Goal: Task Accomplishment & Management: Manage account settings

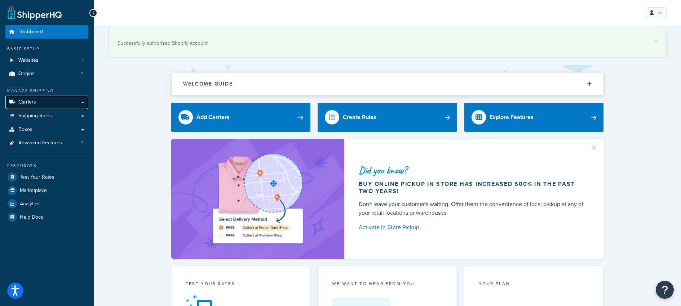
click at [49, 101] on link "Carriers" at bounding box center [46, 102] width 83 height 13
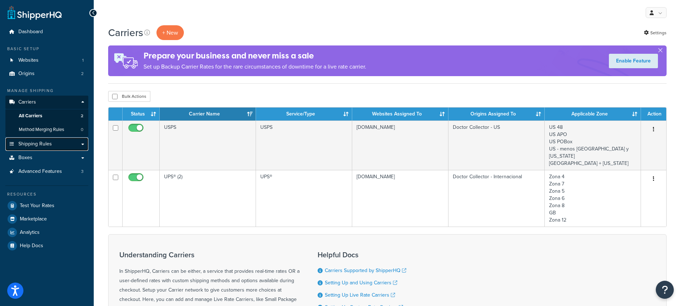
click at [35, 141] on span "Shipping Rules" at bounding box center [35, 144] width 34 height 6
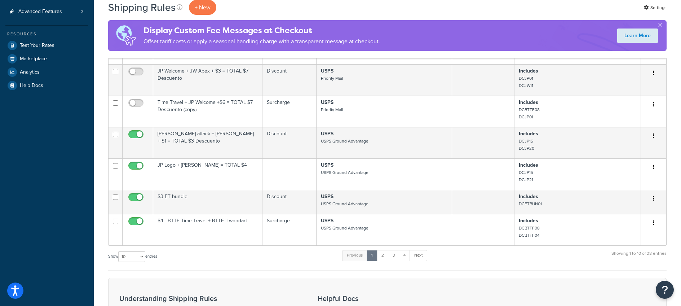
scroll to position [202, 0]
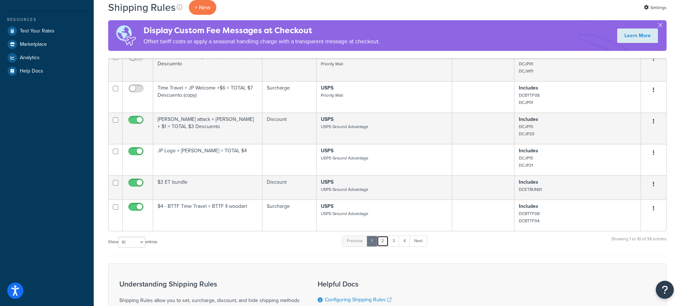
click at [384, 242] on link "2" at bounding box center [383, 241] width 12 height 11
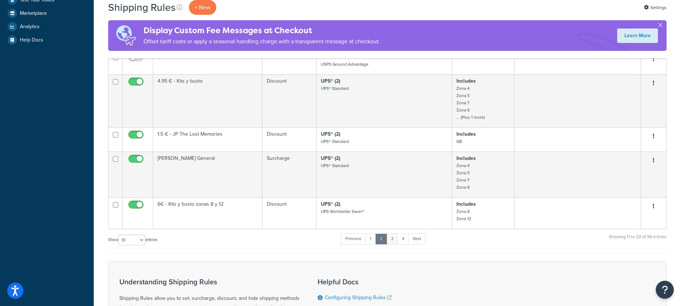
scroll to position [237, 0]
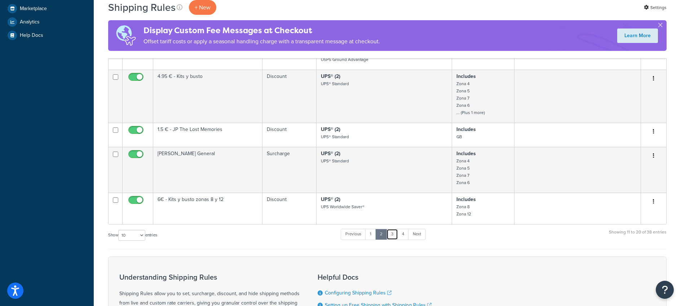
click at [398, 240] on link "3" at bounding box center [393, 234] width 12 height 11
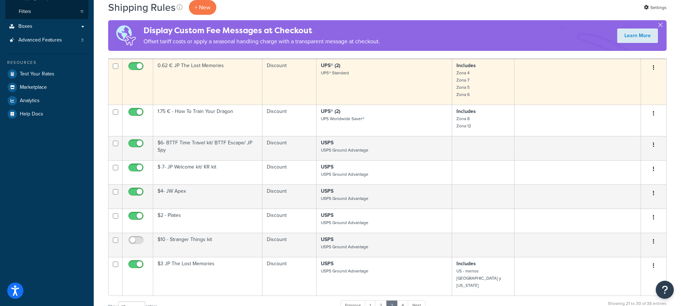
scroll to position [164, 0]
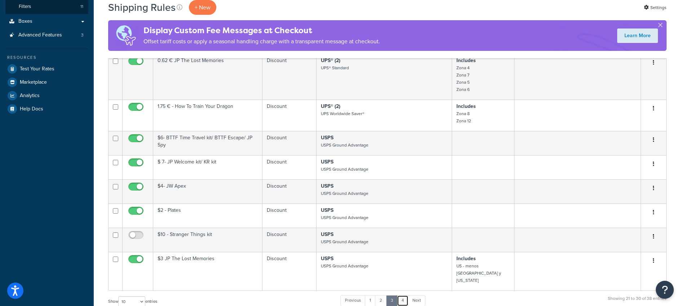
click at [405, 295] on link "4" at bounding box center [403, 300] width 12 height 11
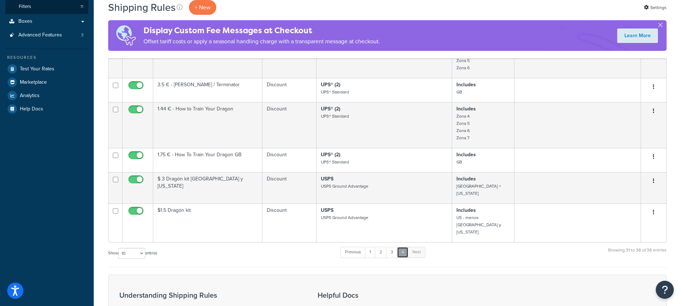
click at [400, 247] on link "4" at bounding box center [403, 252] width 12 height 11
click at [395, 247] on link "3" at bounding box center [392, 252] width 12 height 11
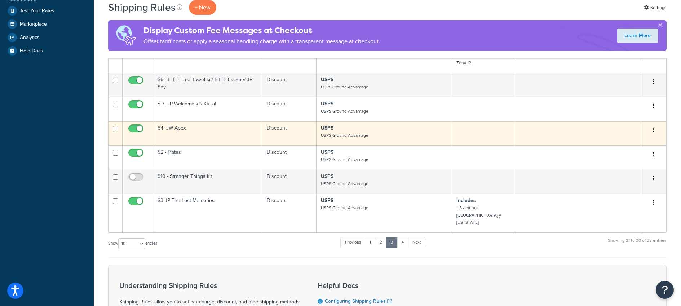
scroll to position [243, 0]
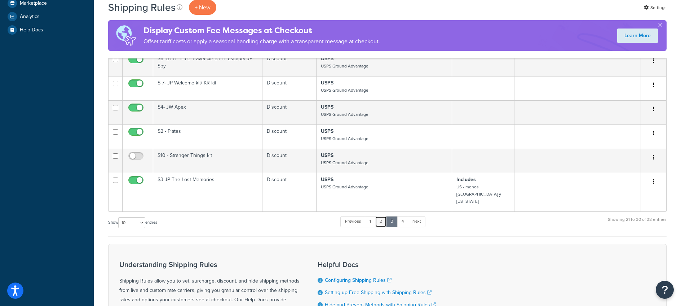
click at [385, 216] on link "2" at bounding box center [381, 221] width 12 height 11
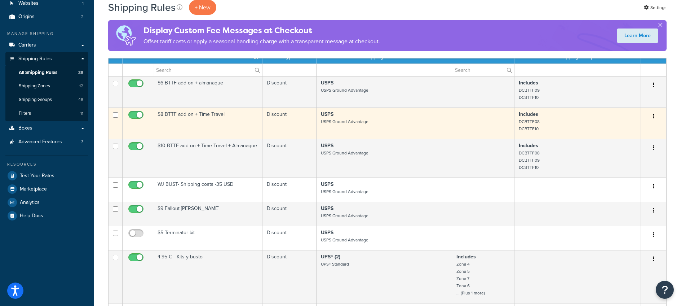
scroll to position [288, 0]
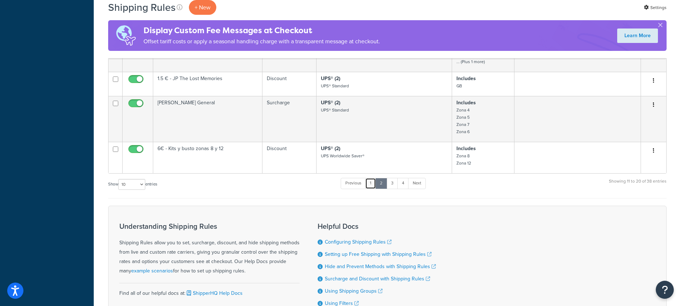
click at [373, 185] on link "1" at bounding box center [370, 183] width 11 height 11
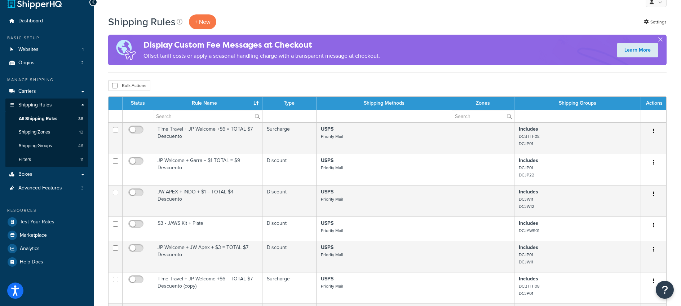
scroll to position [0, 0]
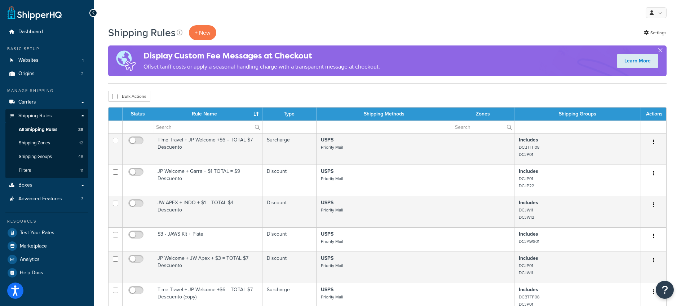
drag, startPoint x: 258, startPoint y: 28, endPoint x: 270, endPoint y: 4, distance: 26.6
click at [258, 28] on div "Shipping Rules + New Settings" at bounding box center [387, 32] width 559 height 15
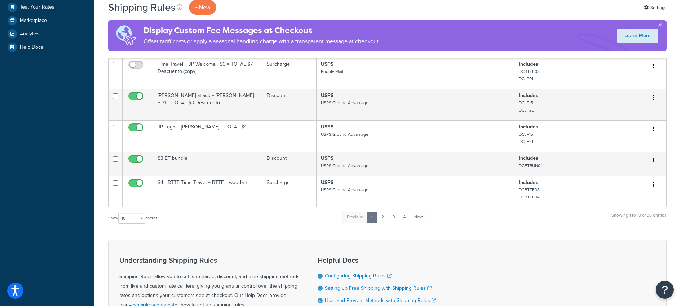
scroll to position [335, 0]
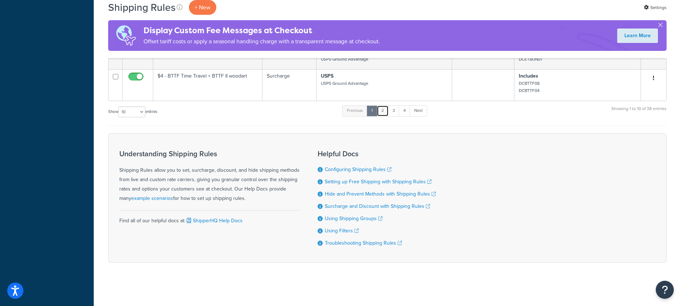
click at [386, 111] on link "2" at bounding box center [383, 110] width 12 height 11
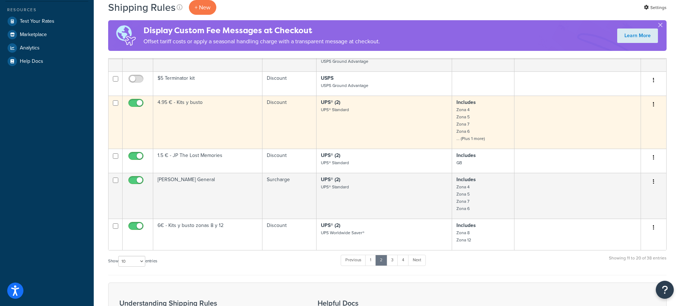
scroll to position [228, 0]
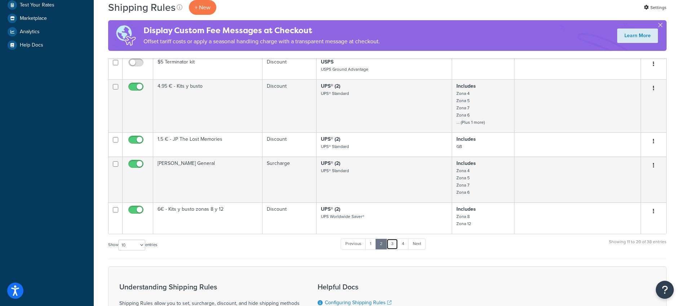
click at [392, 246] on link "3" at bounding box center [393, 243] width 12 height 11
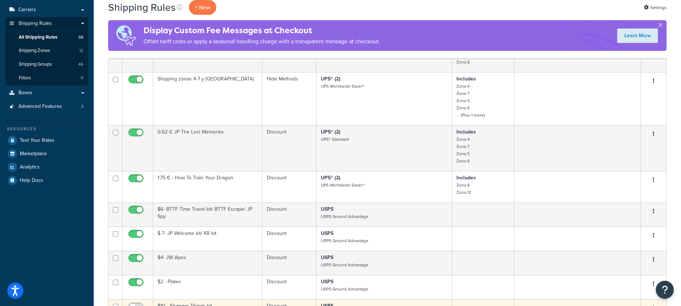
scroll to position [237, 0]
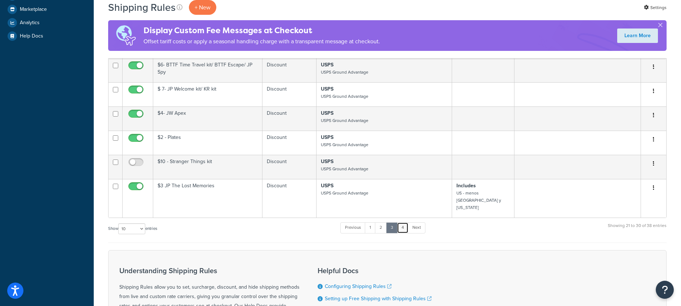
click at [400, 222] on link "4" at bounding box center [403, 227] width 12 height 11
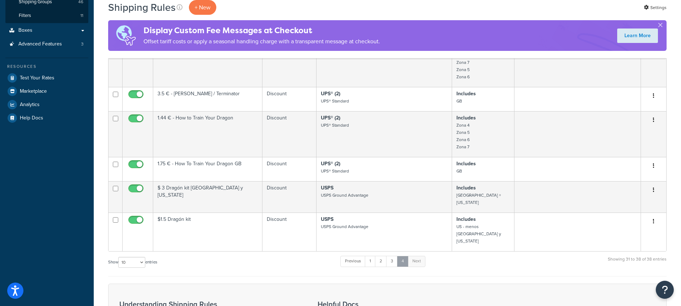
scroll to position [159, 0]
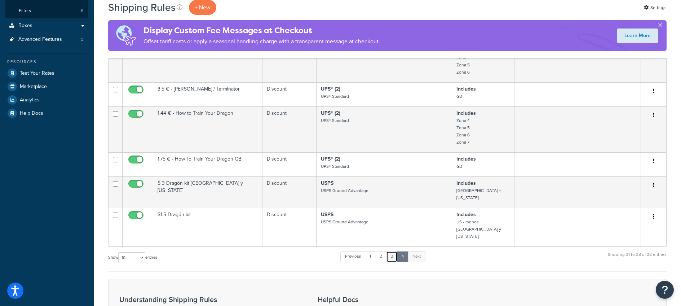
click at [394, 251] on link "3" at bounding box center [392, 256] width 12 height 11
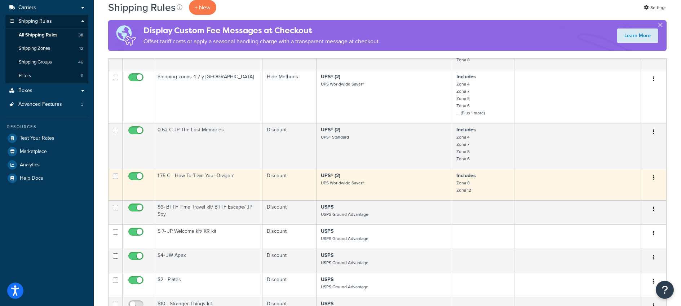
scroll to position [196, 0]
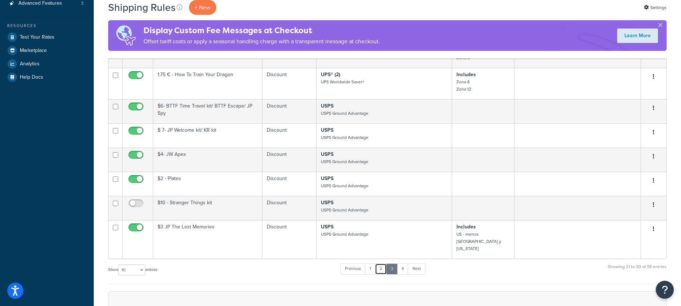
click at [383, 263] on link "2" at bounding box center [381, 268] width 12 height 11
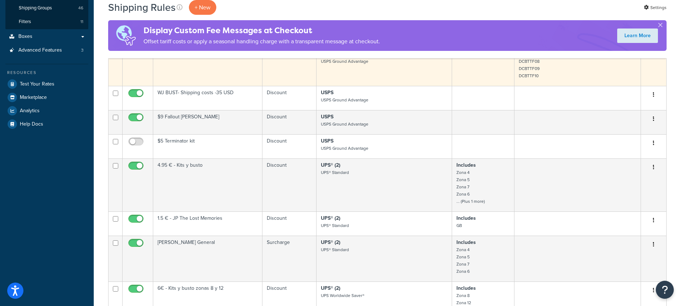
scroll to position [287, 0]
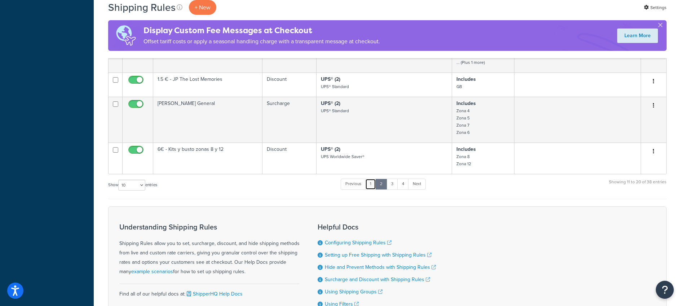
click at [374, 189] on link "1" at bounding box center [370, 184] width 11 height 11
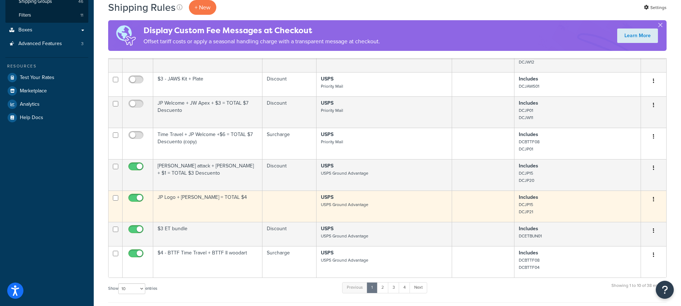
scroll to position [157, 0]
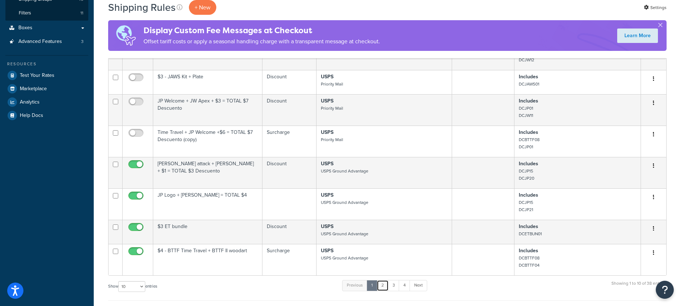
click at [381, 290] on link "2" at bounding box center [383, 285] width 12 height 11
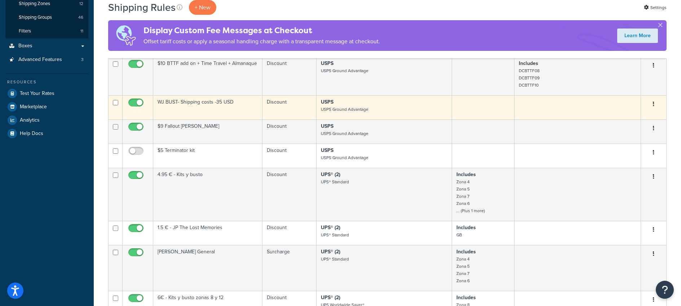
scroll to position [152, 0]
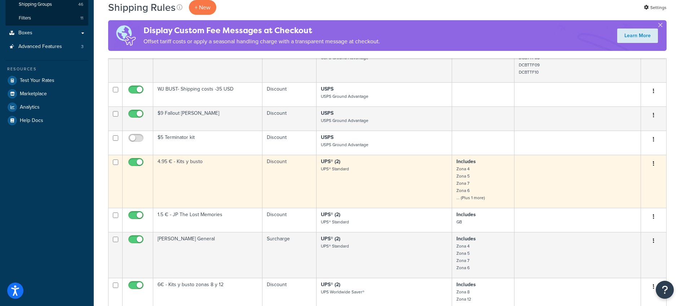
click at [652, 165] on button "button" at bounding box center [654, 164] width 10 height 12
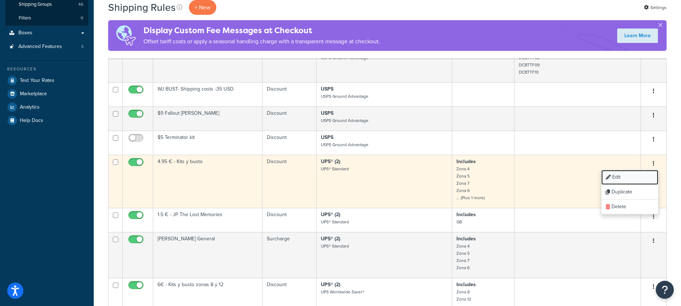
click at [637, 176] on link "Edit" at bounding box center [630, 177] width 57 height 15
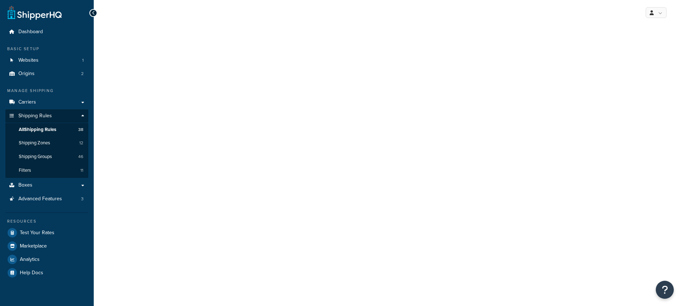
select select "ITEM"
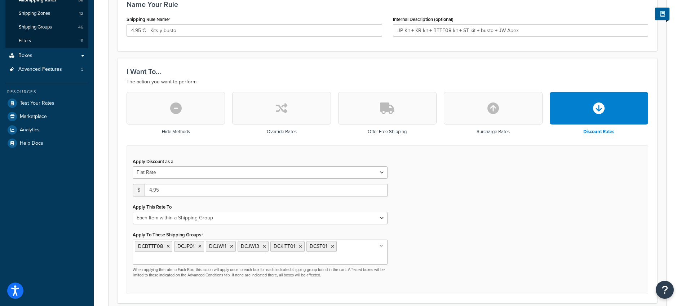
scroll to position [136, 0]
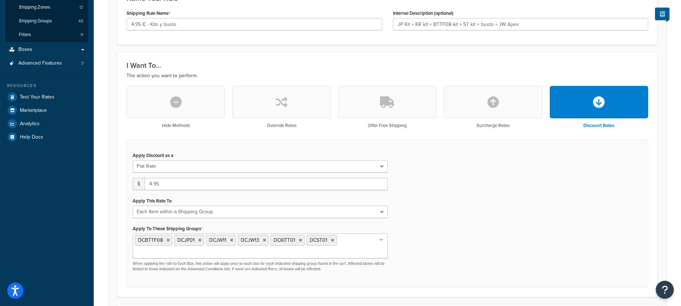
click at [449, 230] on div "Apply Discount as a Flat Rate Percentage Flat Rate & Percentage $ 4.95 Apply Th…" at bounding box center [388, 213] width 522 height 149
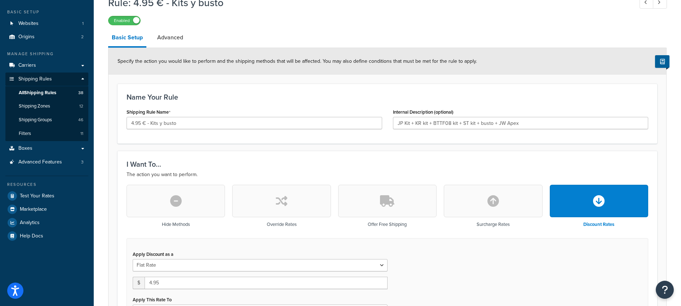
scroll to position [0, 0]
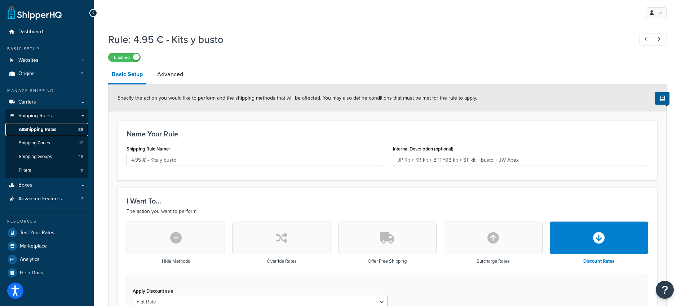
click at [56, 130] on span "All Shipping Rules" at bounding box center [38, 130] width 38 height 6
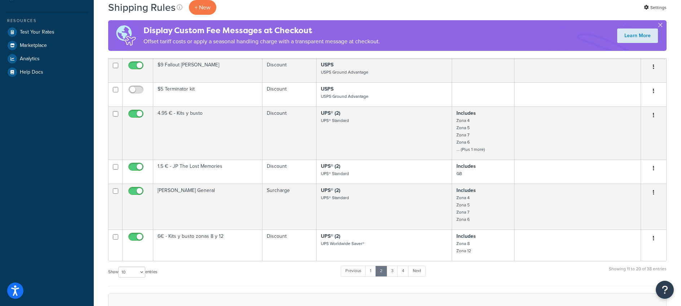
scroll to position [208, 0]
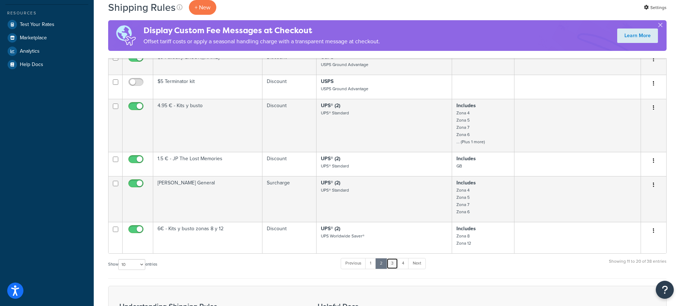
click at [394, 267] on link "3" at bounding box center [393, 263] width 12 height 11
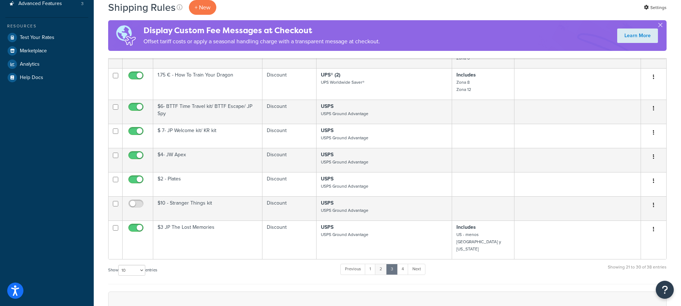
scroll to position [195, 0]
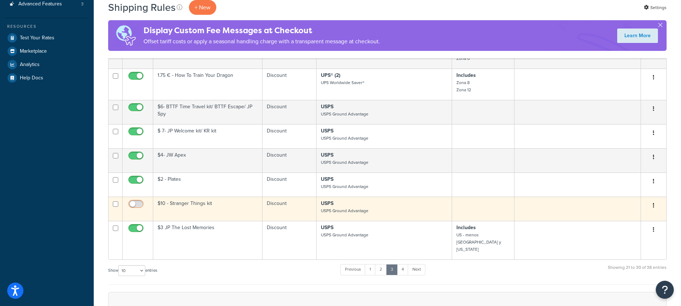
click at [139, 207] on input "checkbox" at bounding box center [137, 205] width 20 height 9
checkbox input "true"
click at [651, 208] on button "button" at bounding box center [654, 206] width 10 height 12
drag, startPoint x: 503, startPoint y: 274, endPoint x: 664, endPoint y: 205, distance: 175.0
click at [503, 273] on form "Status Rule Name Type Shipping Methods Zones Shipping Groups Actions Shipping z…" at bounding box center [387, 166] width 559 height 509
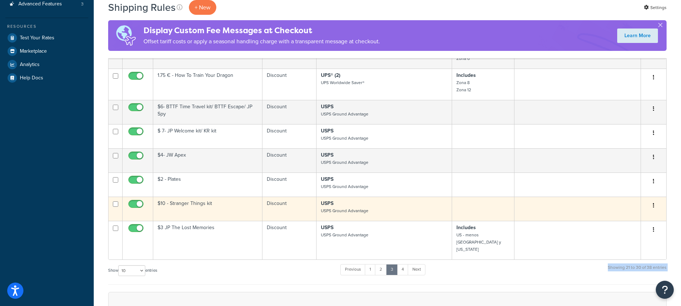
click at [654, 207] on icon "button" at bounding box center [653, 205] width 1 height 5
click at [633, 218] on link "Edit" at bounding box center [630, 219] width 57 height 15
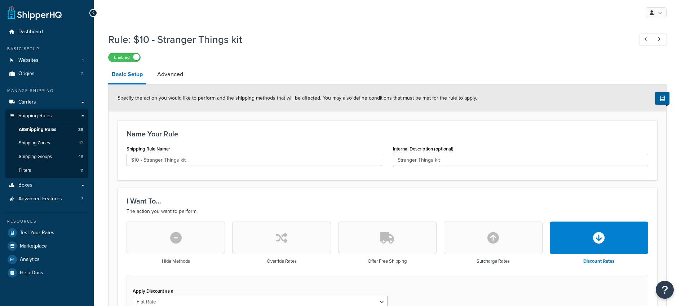
select select "ITEM"
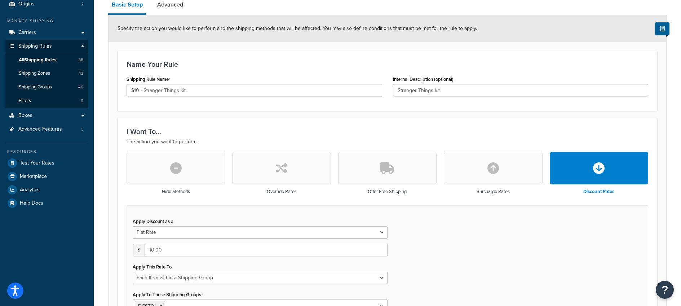
scroll to position [101, 0]
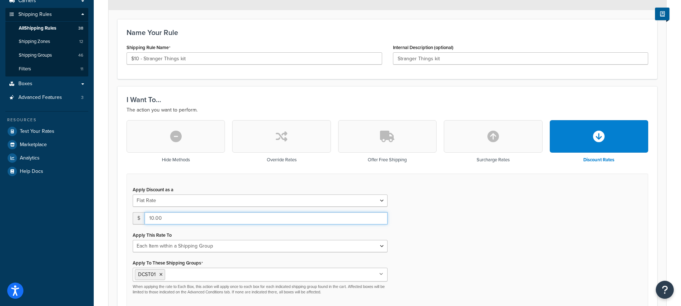
click at [183, 220] on input "10.00" at bounding box center [266, 218] width 243 height 12
drag, startPoint x: 172, startPoint y: 220, endPoint x: 145, endPoint y: 215, distance: 27.8
click at [145, 215] on input "10.00" at bounding box center [266, 218] width 243 height 12
type input "5"
click at [112, 182] on form "Specify the action you would like to perform and the shipping methods that will…" at bounding box center [388, 261] width 558 height 557
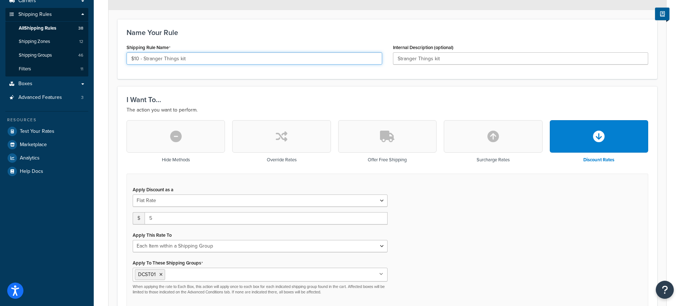
click at [139, 58] on input "$10 - Stranger Things kit" at bounding box center [255, 58] width 256 height 12
type input "$5 - Stranger Things kit"
click at [111, 113] on form "Specify the action you would like to perform and the shipping methods that will…" at bounding box center [388, 261] width 558 height 557
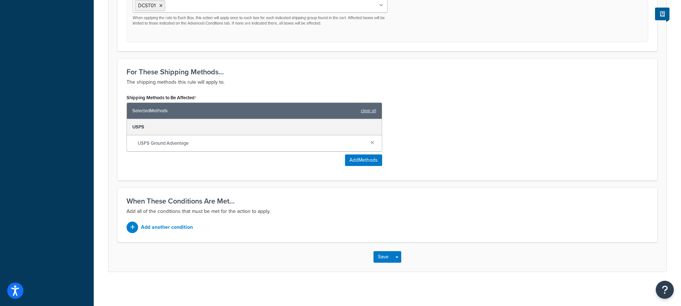
scroll to position [372, 0]
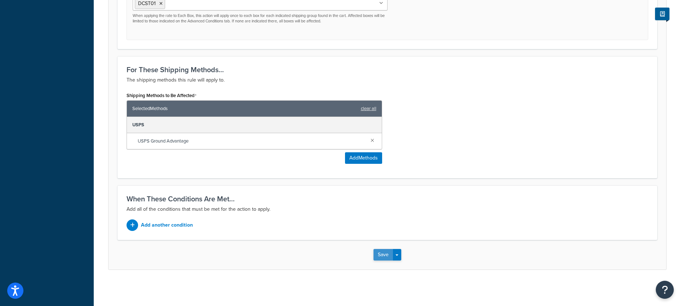
click at [379, 256] on button "Save" at bounding box center [383, 255] width 19 height 12
